Goal: Task Accomplishment & Management: Use online tool/utility

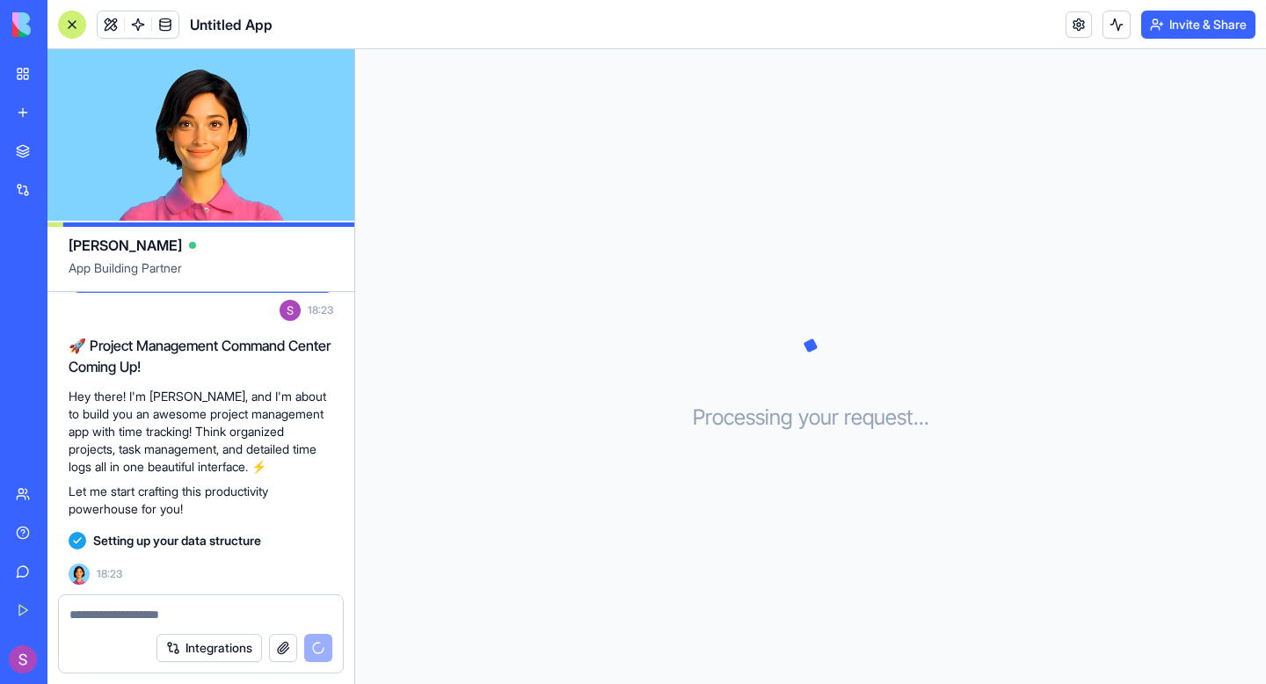
scroll to position [108, 0]
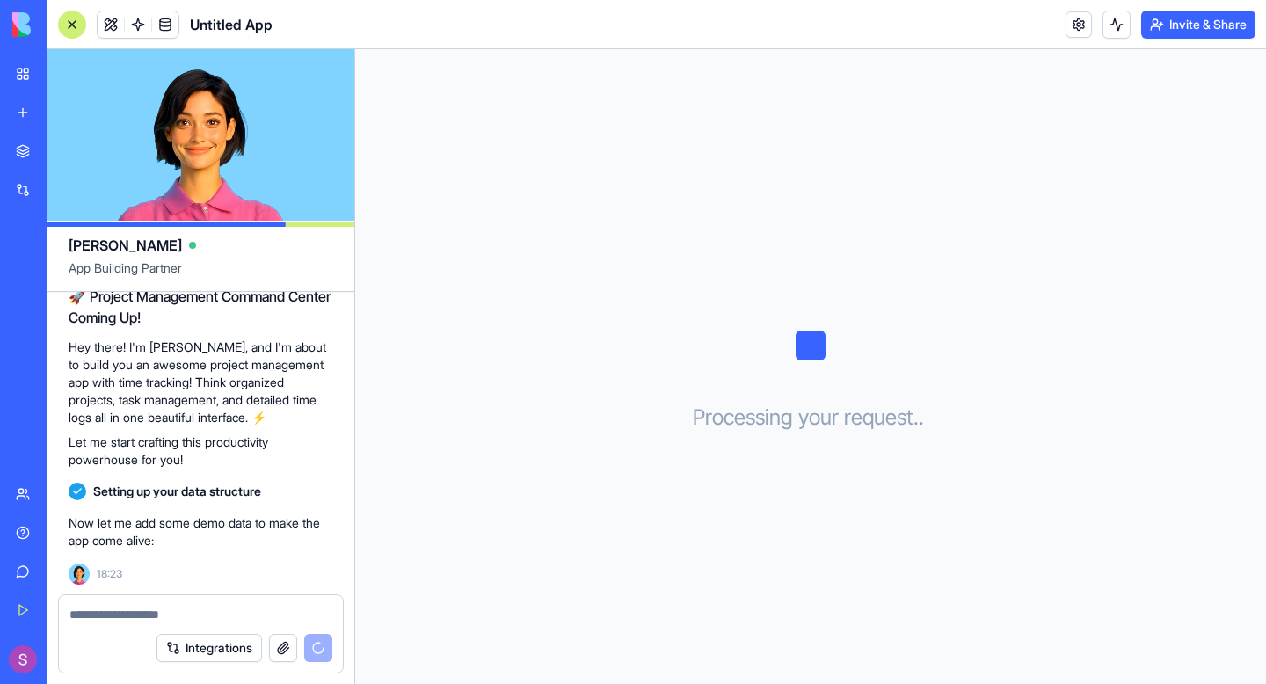
click at [193, 644] on button "Integrations" at bounding box center [209, 648] width 106 height 28
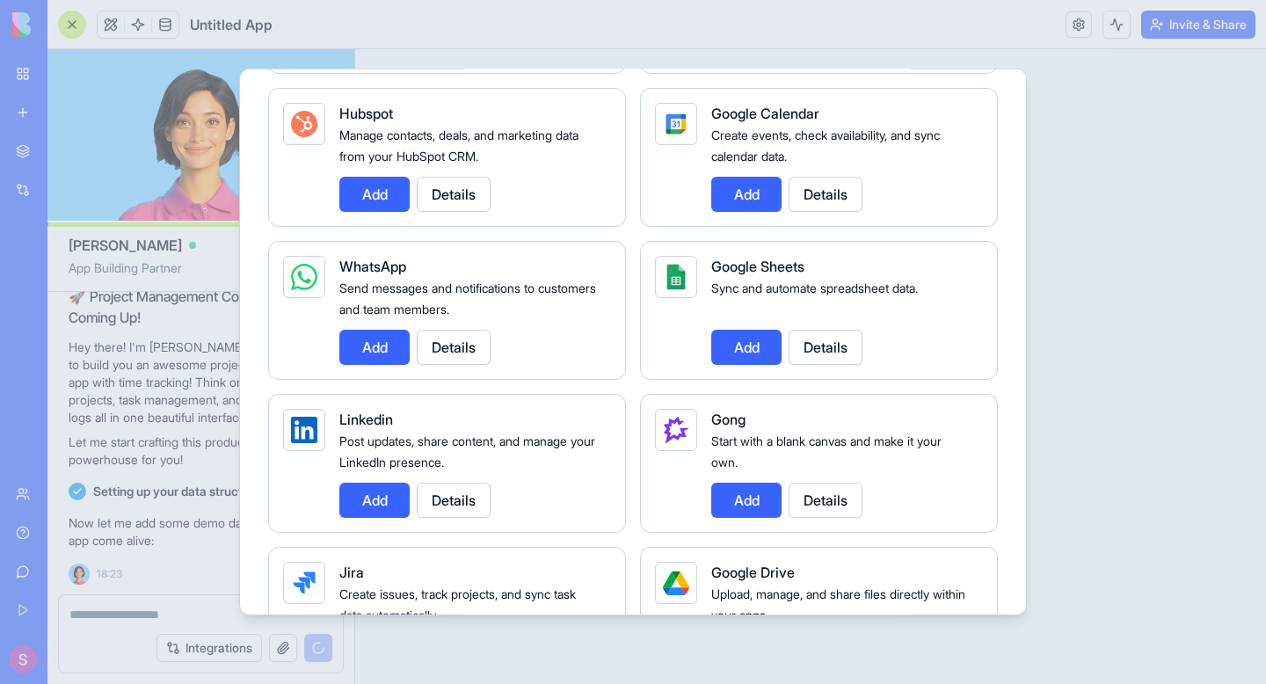
scroll to position [840, 0]
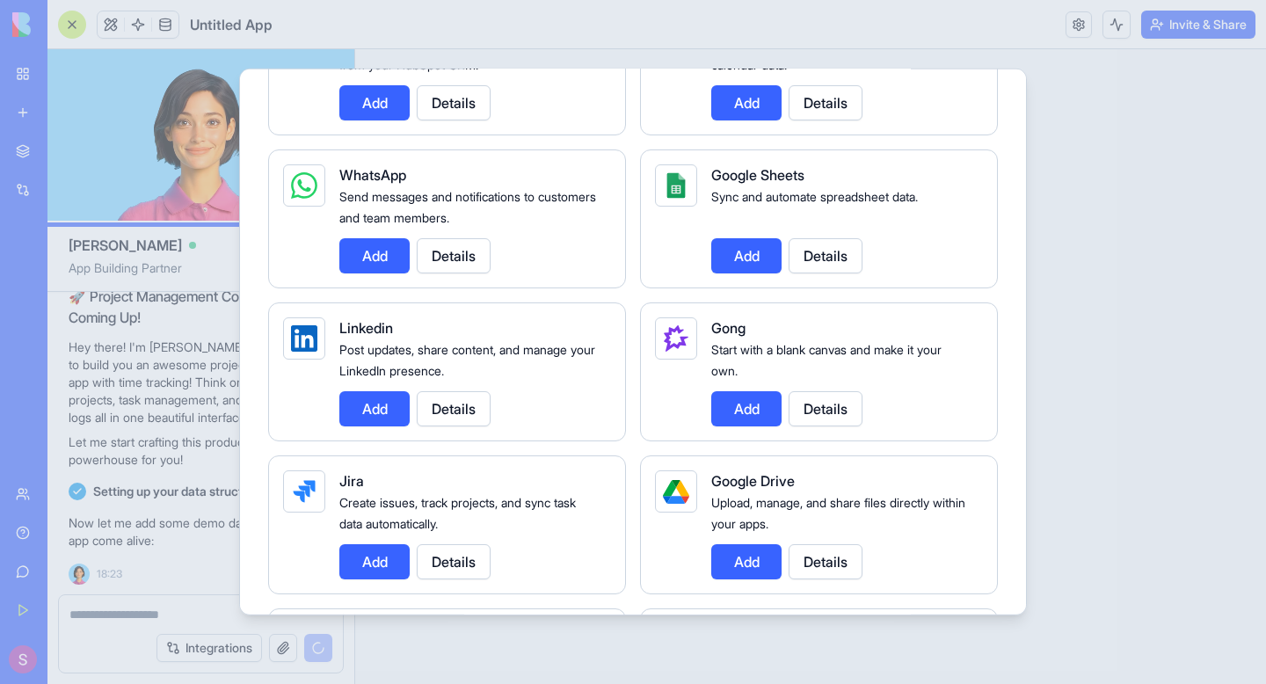
click at [164, 547] on div at bounding box center [633, 342] width 1266 height 684
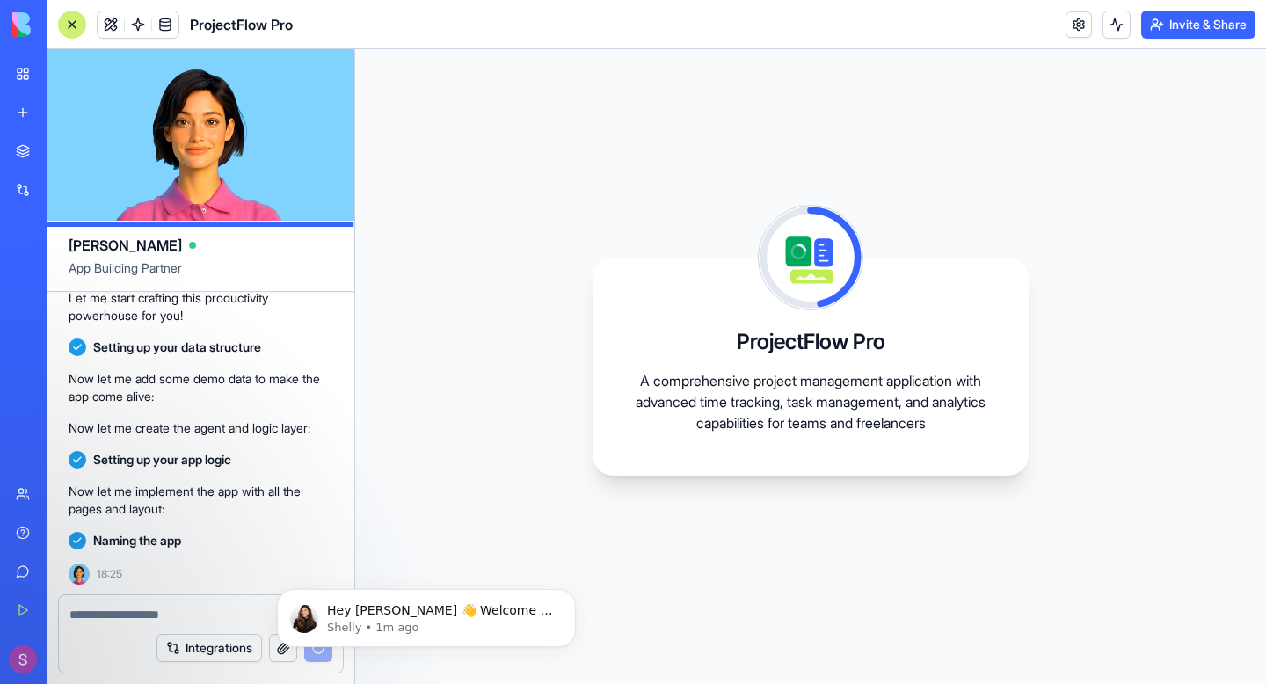
scroll to position [411, 0]
